Goal: Information Seeking & Learning: Learn about a topic

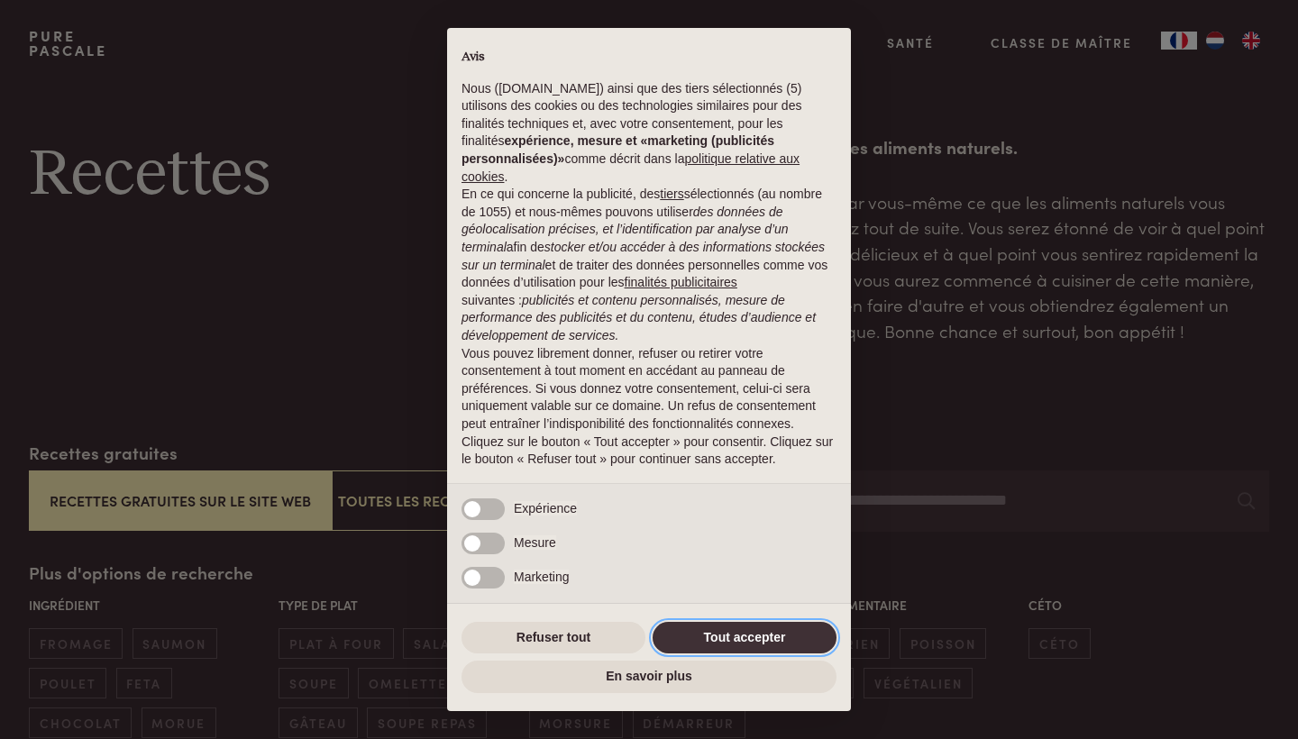
click at [737, 628] on button "Tout accepter" at bounding box center [745, 638] width 184 height 32
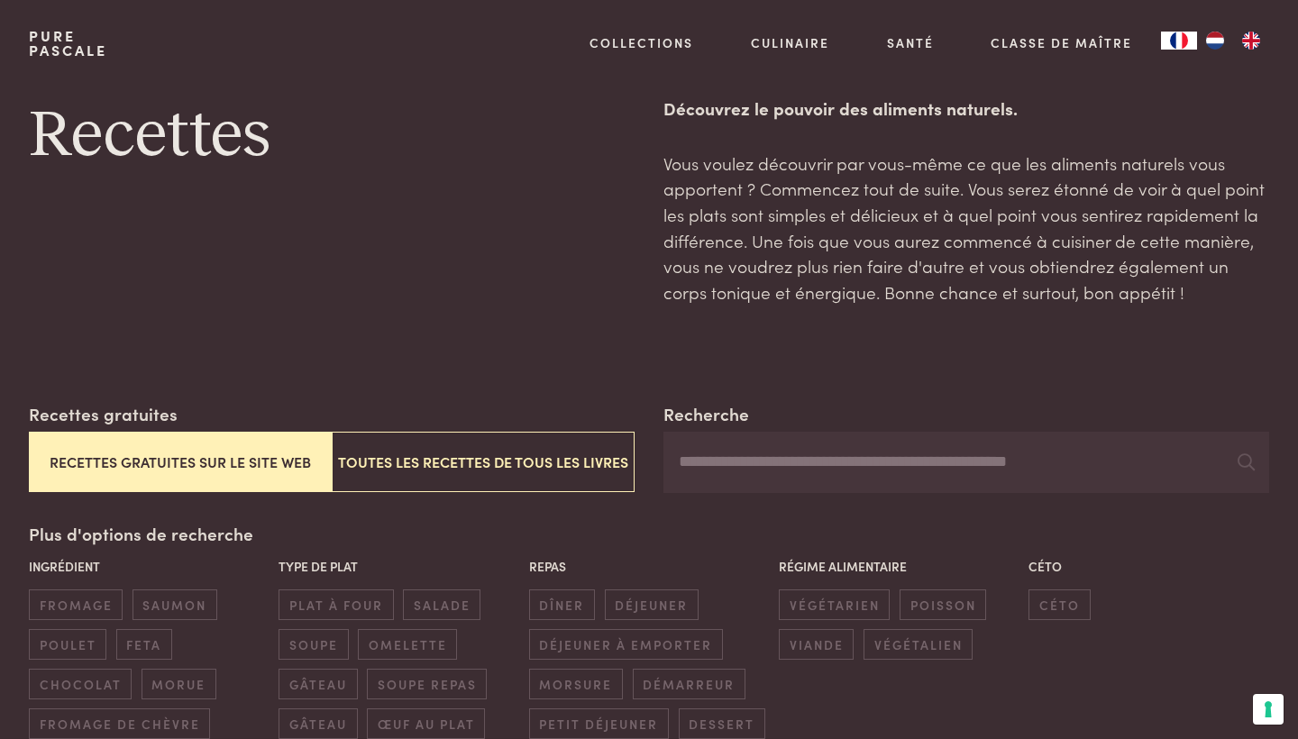
scroll to position [40, 0]
click at [913, 447] on input "Recherche" at bounding box center [966, 461] width 606 height 61
type input "**********"
click at [313, 460] on button "Recettes gratuites sur le site web" at bounding box center [180, 461] width 303 height 60
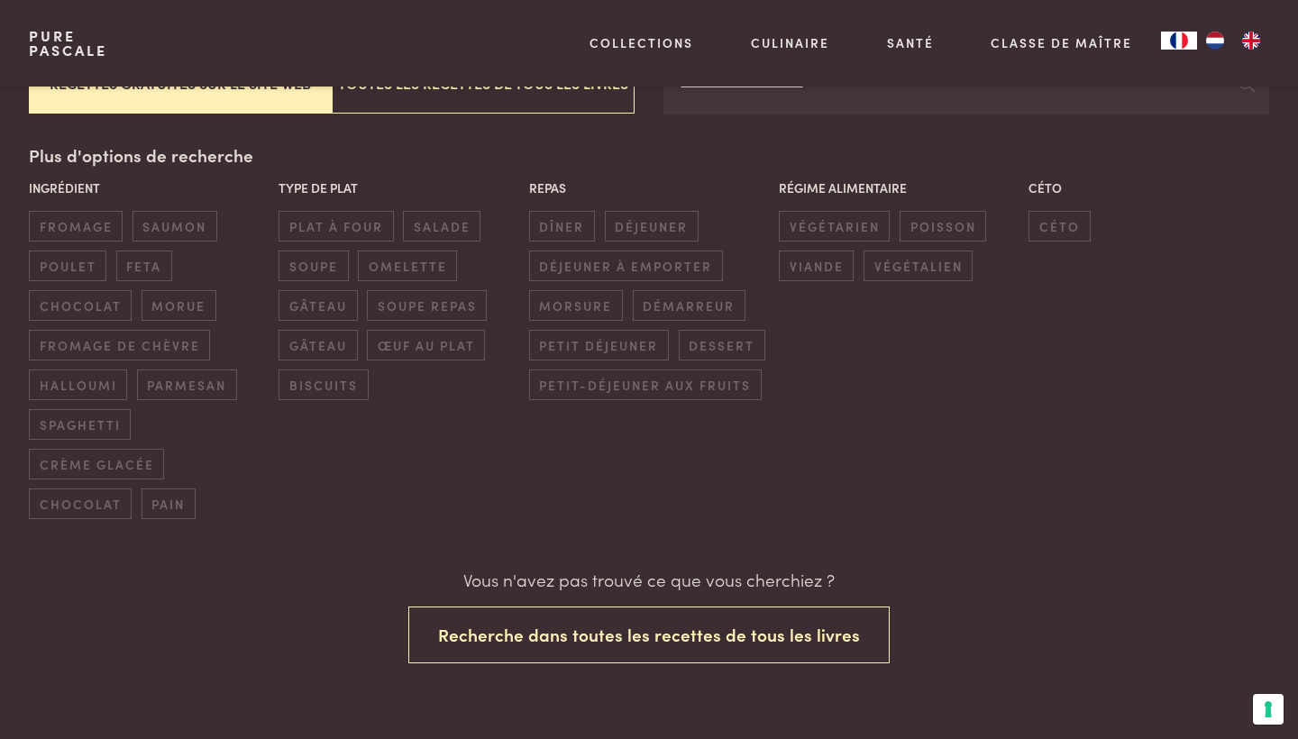
scroll to position [418, 0]
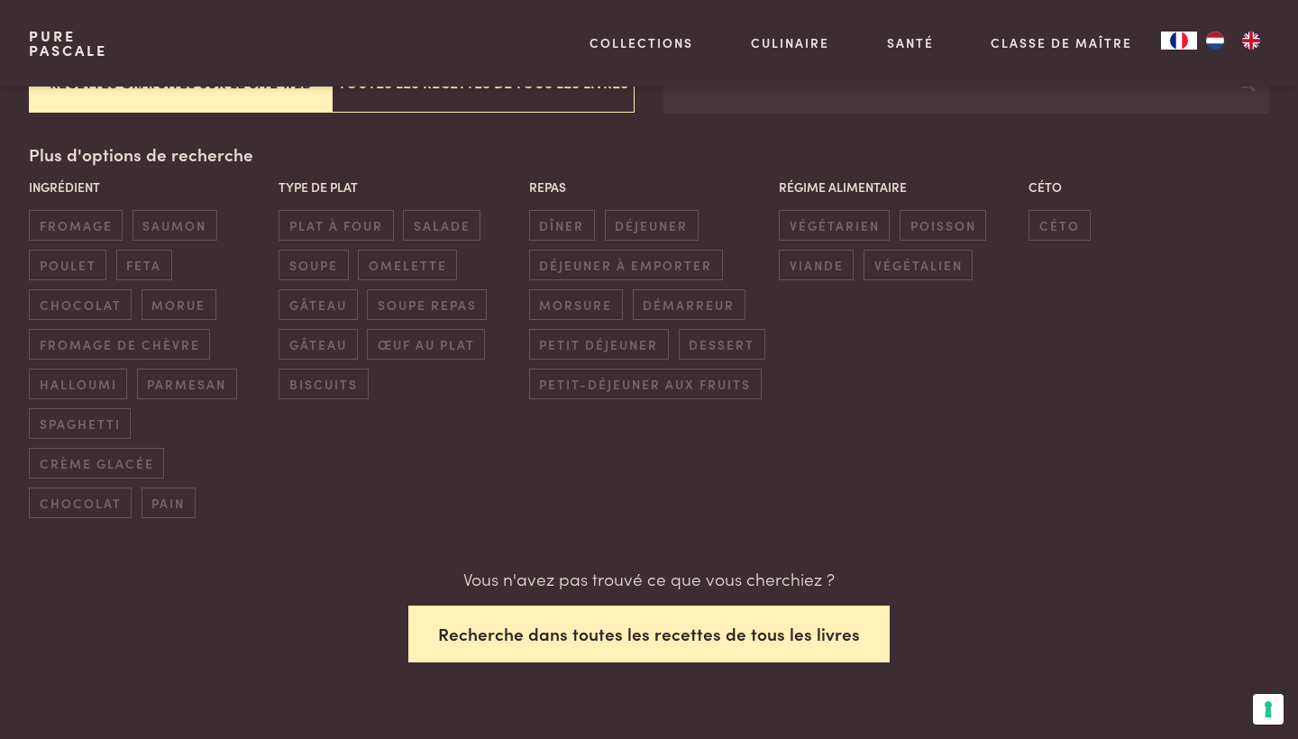
click at [655, 632] on button "Recherche dans toutes les recettes de tous les livres" at bounding box center [648, 634] width 481 height 57
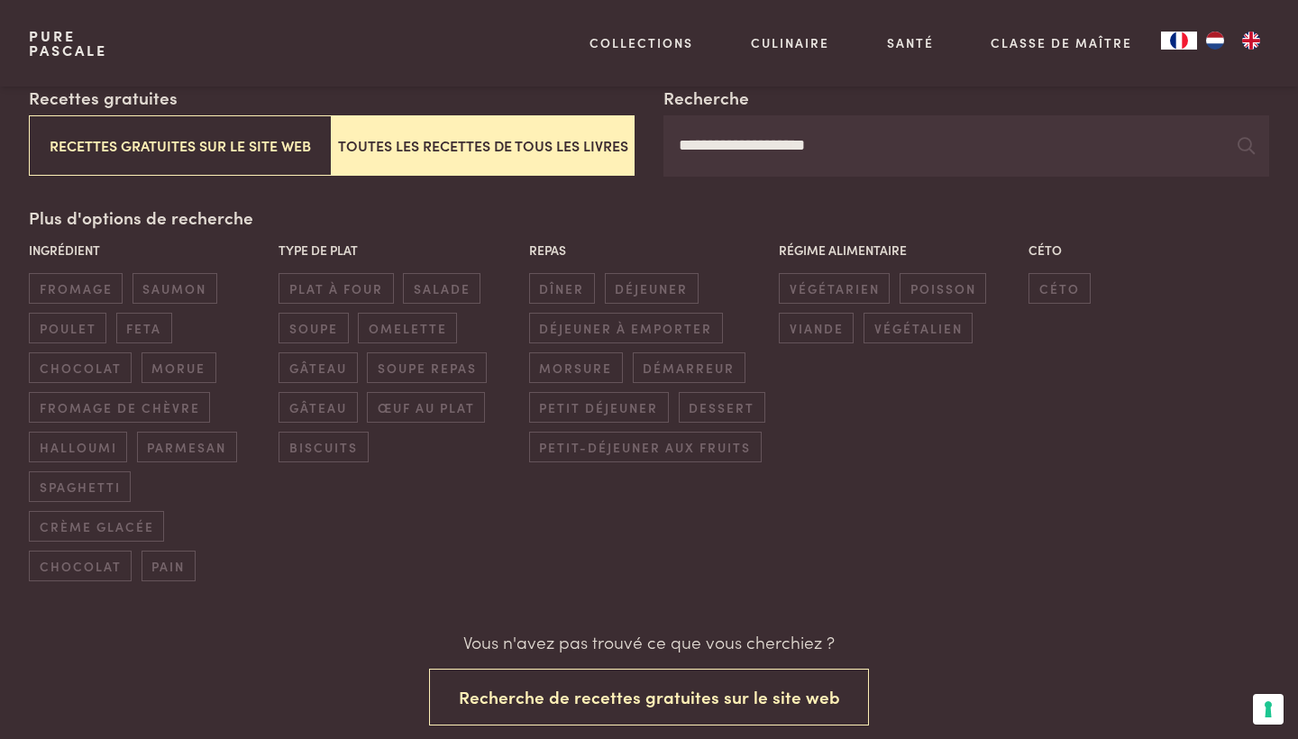
scroll to position [352, 0]
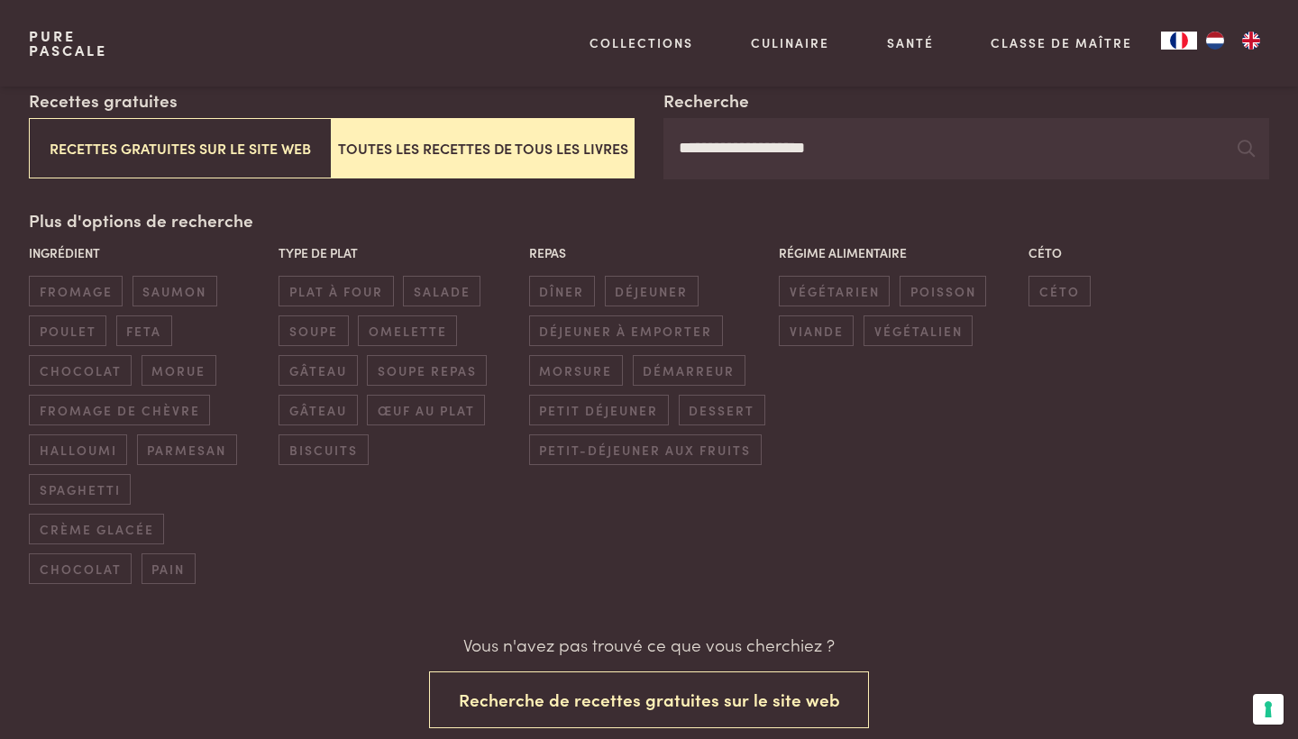
click at [327, 300] on div "Type de plat plat à four salade soupe omelette gâteau soupe repas gâteau œuf au…" at bounding box center [399, 354] width 250 height 232
click at [460, 167] on button "Toutes les recettes de tous les livres" at bounding box center [483, 148] width 303 height 60
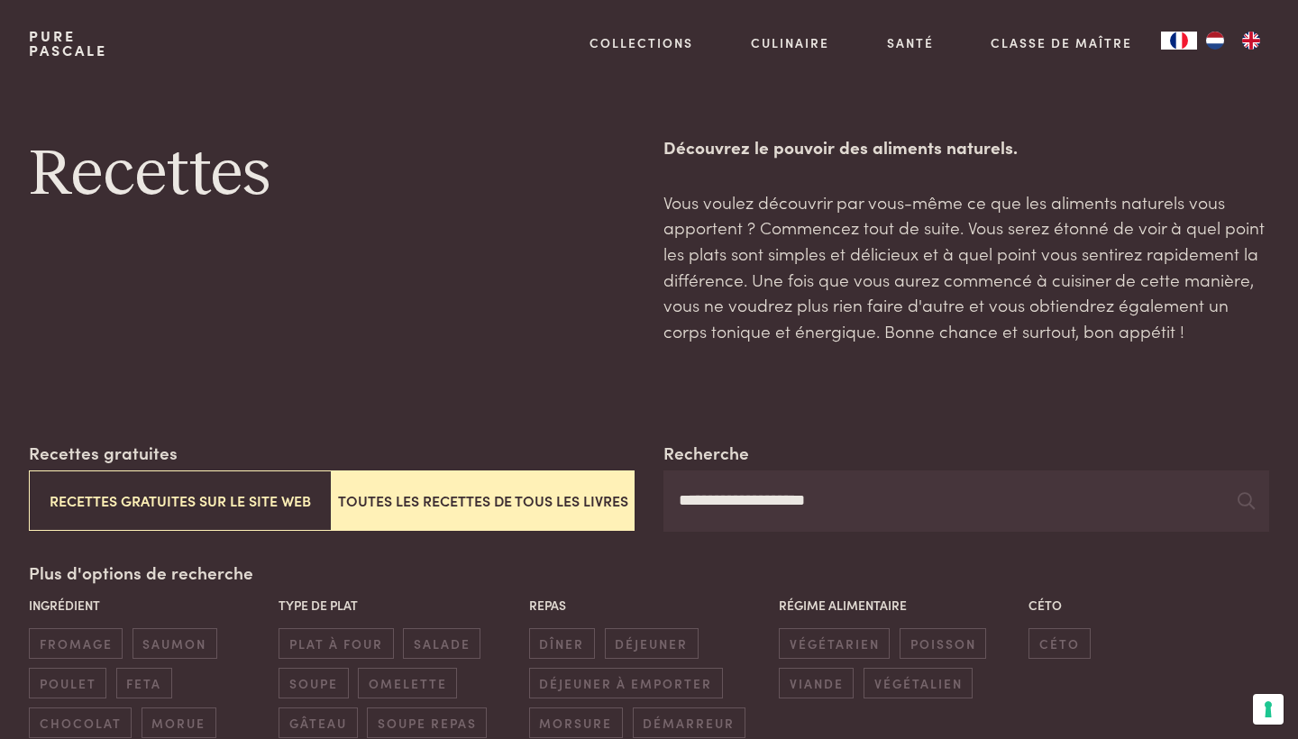
scroll to position [0, 0]
click at [603, 508] on button "Toutes les recettes de tous les livres" at bounding box center [483, 500] width 303 height 60
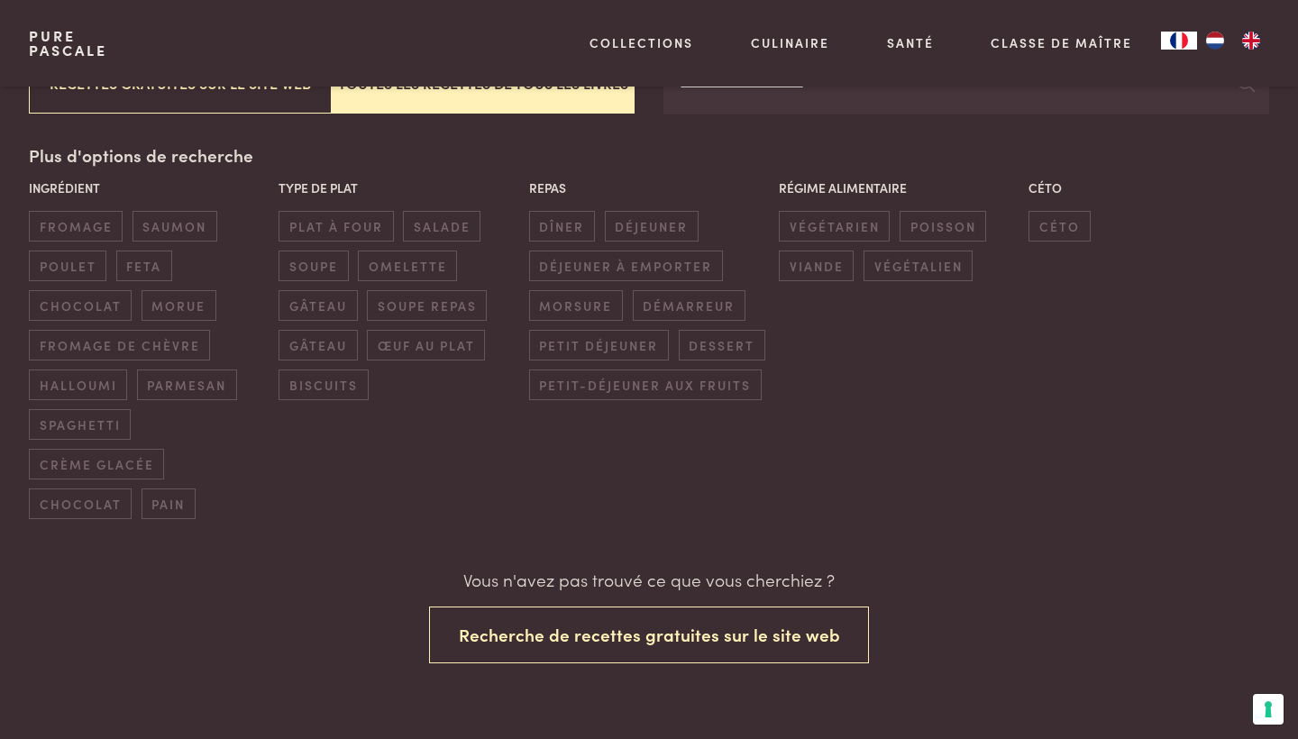
scroll to position [418, 0]
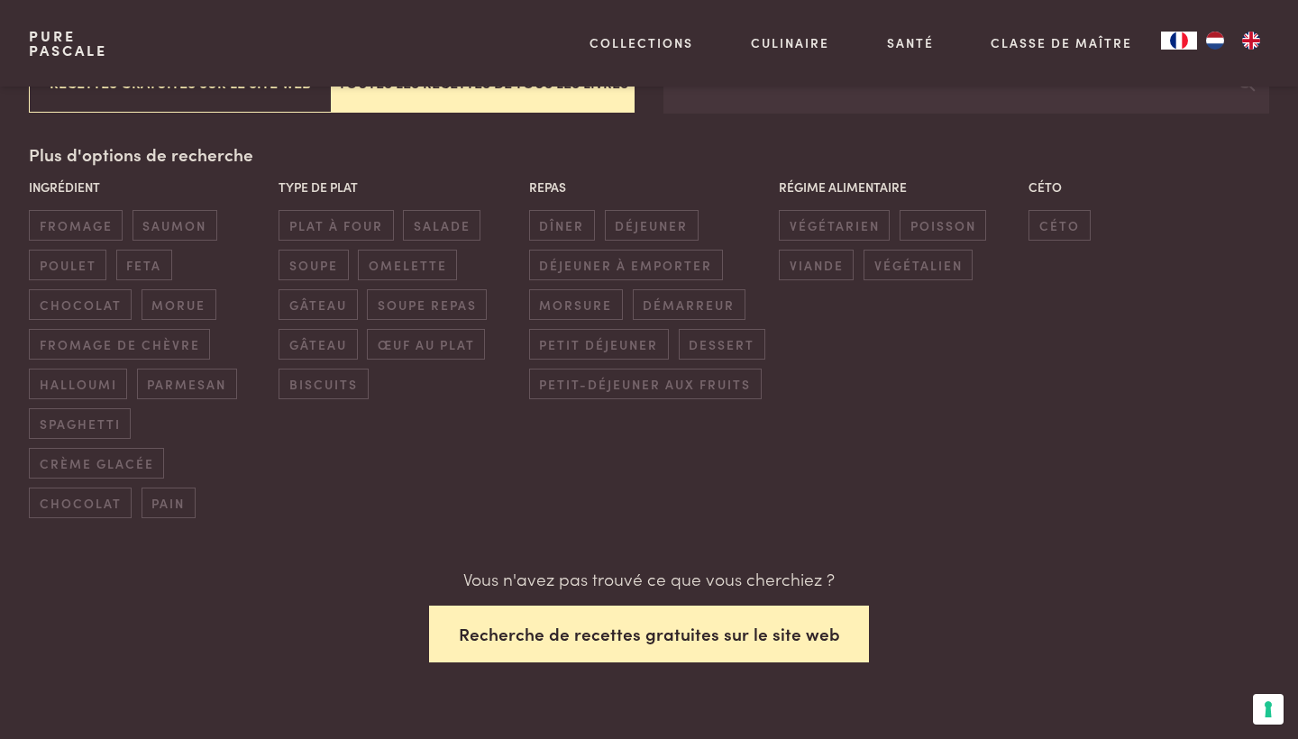
click at [625, 640] on button "Recherche de recettes gratuites sur le site web" at bounding box center [649, 634] width 441 height 57
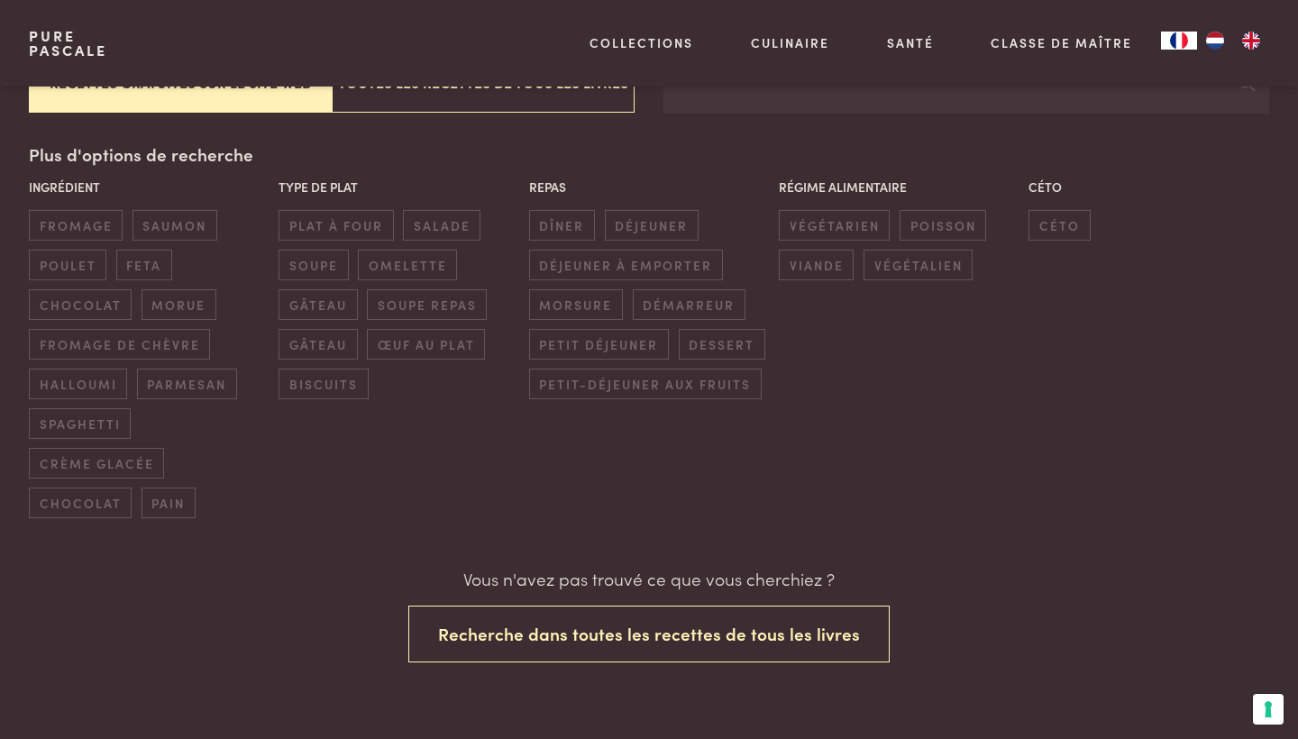
scroll to position [74, 0]
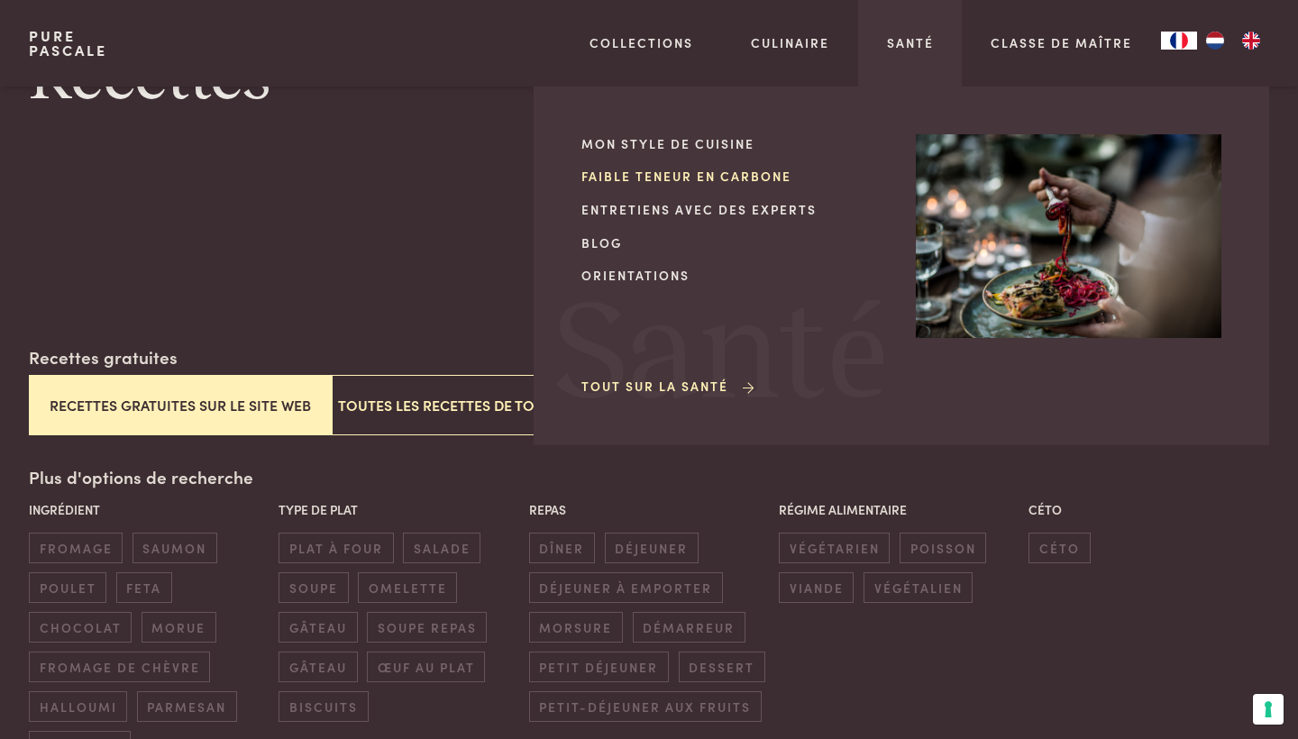
click at [760, 178] on link "Faible teneur en carbone" at bounding box center [734, 176] width 306 height 19
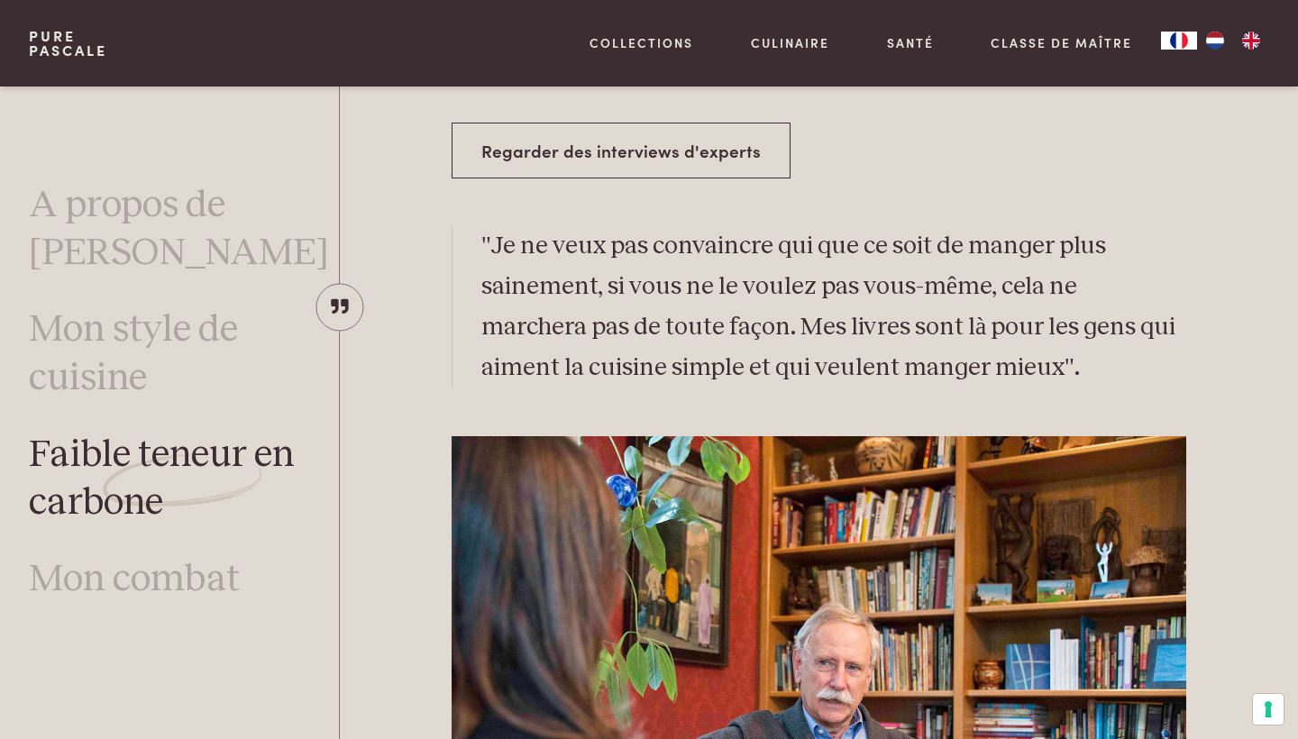
scroll to position [3193, 0]
